Goal: Task Accomplishment & Management: Manage account settings

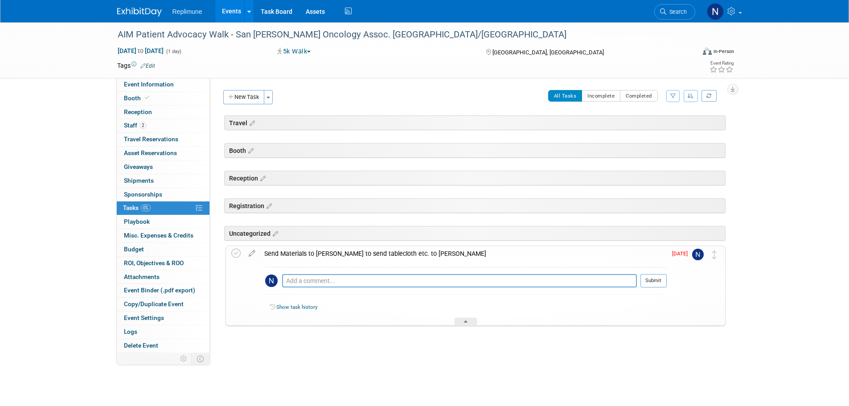
click at [433, 253] on div "Send Materials to [PERSON_NAME] to send tablecloth etc. to [PERSON_NAME]" at bounding box center [463, 253] width 407 height 15
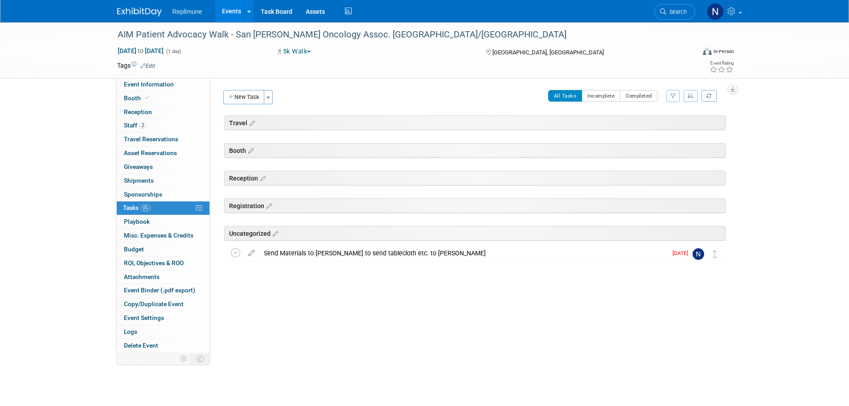
click at [403, 252] on div "Send Materials to [PERSON_NAME] to send tablecloth etc. to [PERSON_NAME]" at bounding box center [463, 253] width 408 height 15
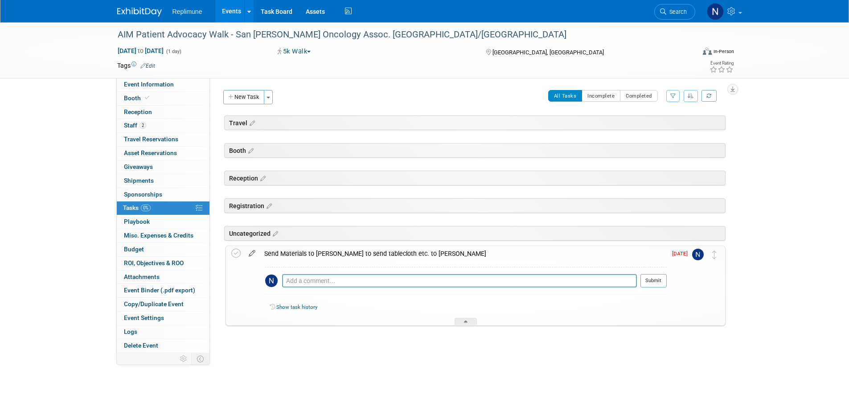
click at [250, 251] on icon at bounding box center [252, 251] width 16 height 11
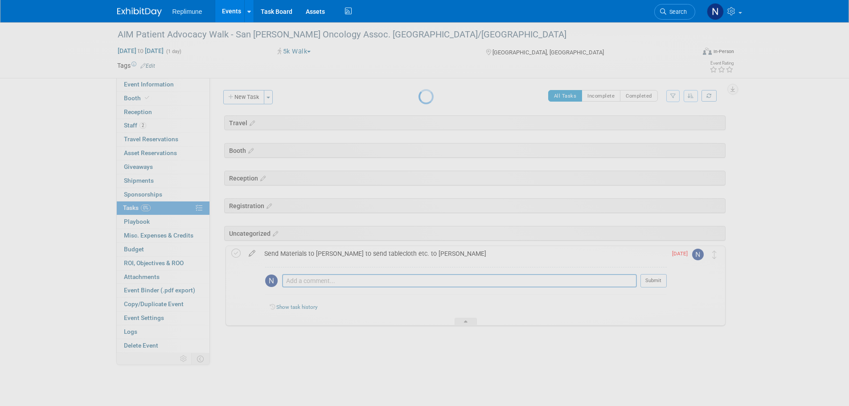
select select "8"
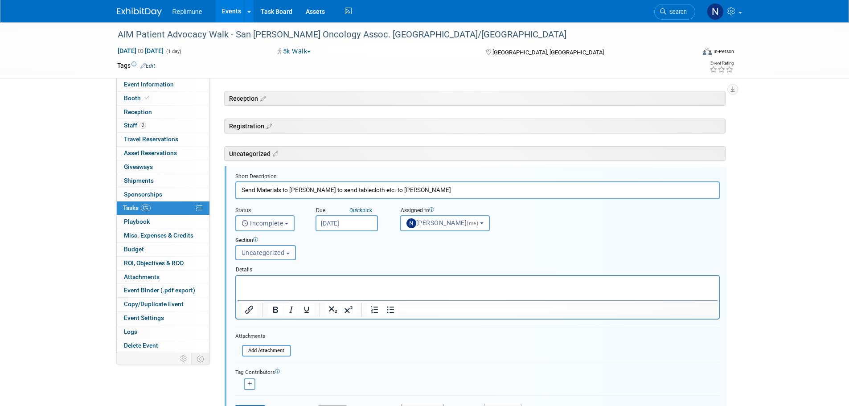
scroll to position [115, 0]
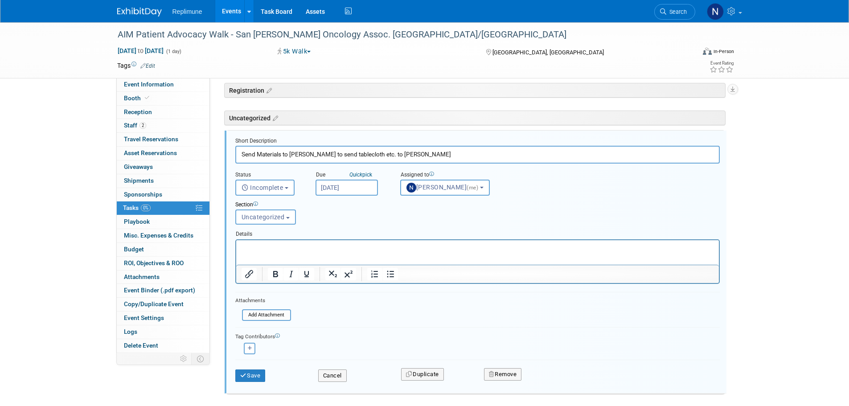
click at [338, 189] on input "Sep 19, 2025" at bounding box center [347, 188] width 62 height 16
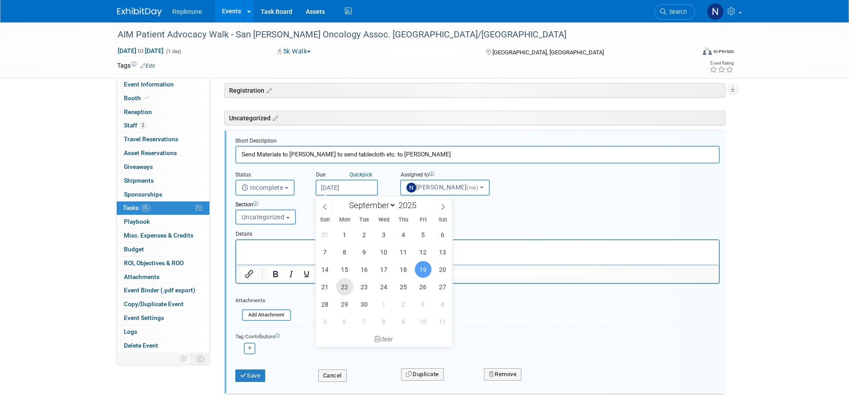
click at [341, 286] on span "22" at bounding box center [344, 286] width 17 height 17
type input "Sep 22, 2025"
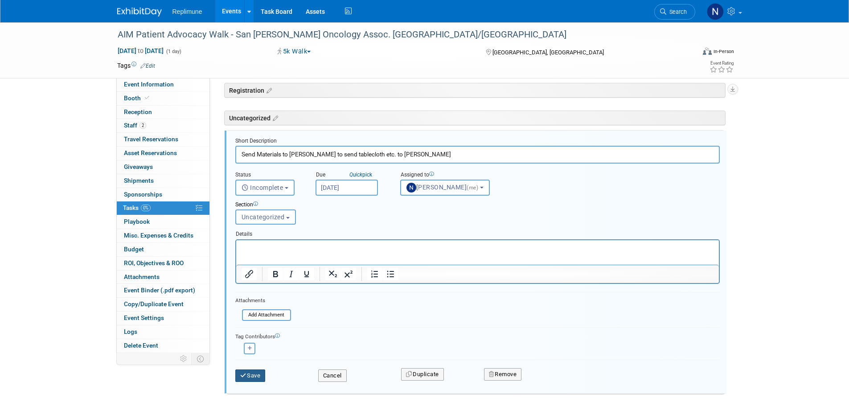
click at [255, 375] on button "Save" at bounding box center [250, 376] width 30 height 12
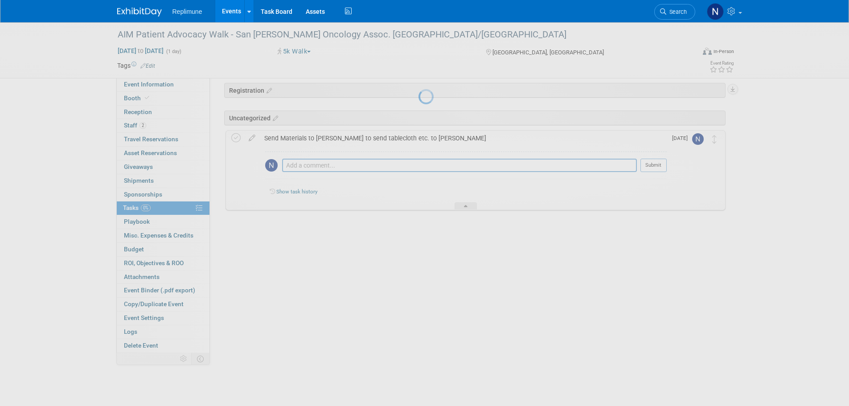
scroll to position [0, 0]
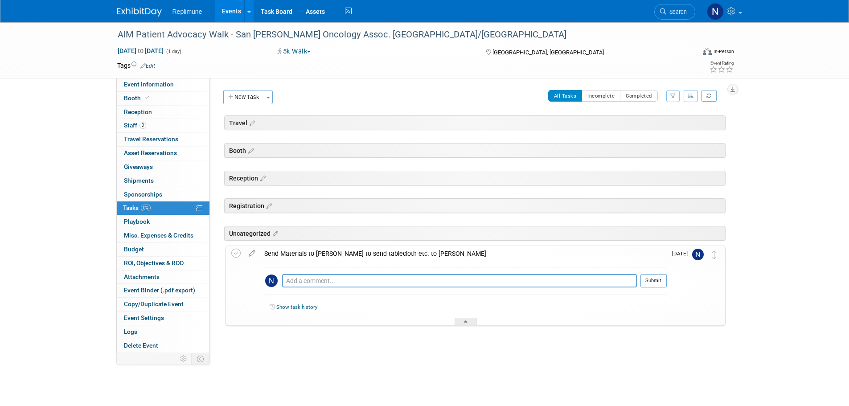
click at [229, 10] on link "Events" at bounding box center [231, 11] width 33 height 22
